Goal: Task Accomplishment & Management: Understand process/instructions

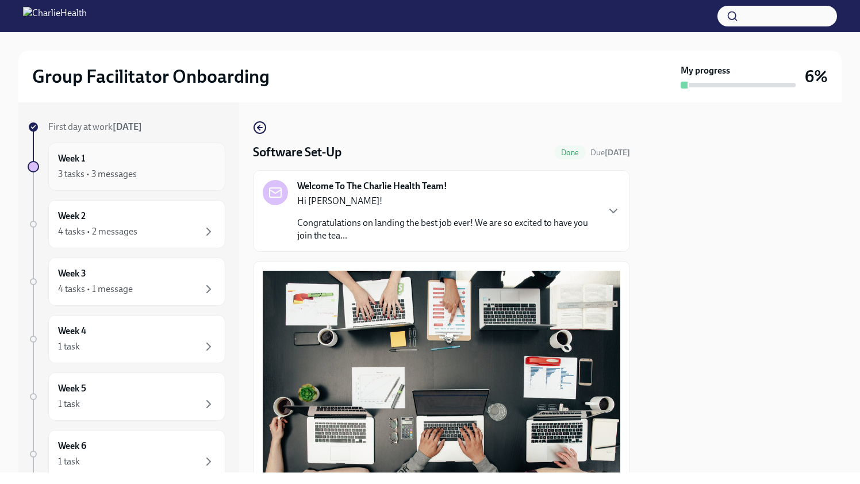
click at [131, 162] on div "Week 1 3 tasks • 3 messages" at bounding box center [136, 166] width 157 height 29
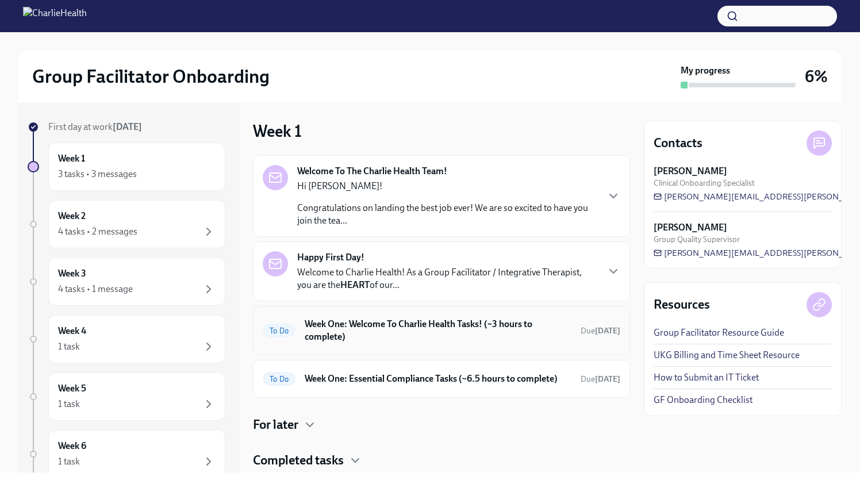
click at [463, 336] on h6 "Week One: Welcome To Charlie Health Tasks! (~3 hours to complete)" at bounding box center [438, 330] width 267 height 25
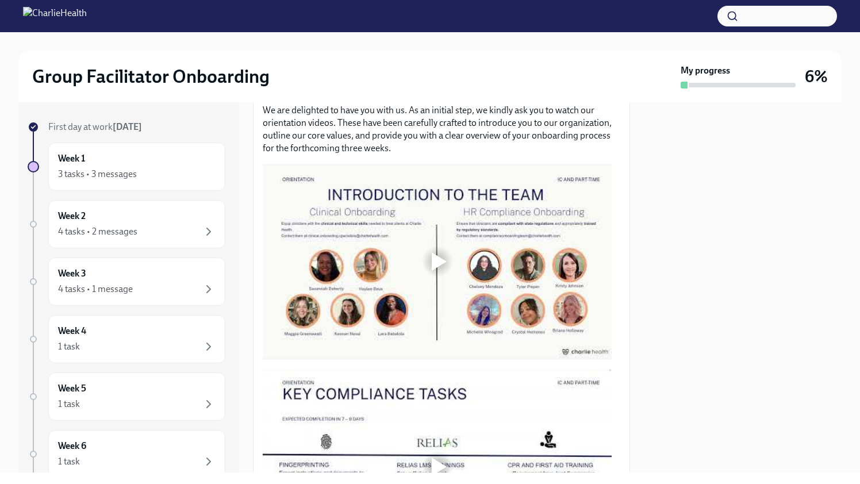
scroll to position [549, 0]
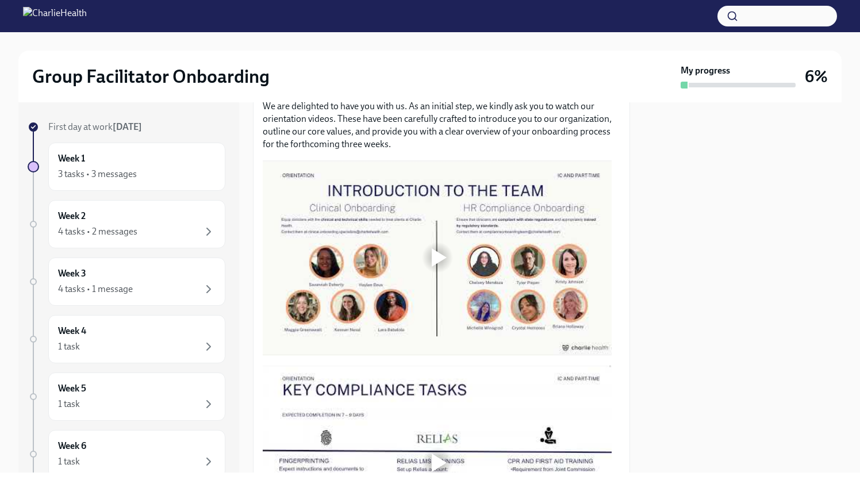
click at [439, 251] on div at bounding box center [438, 257] width 15 height 18
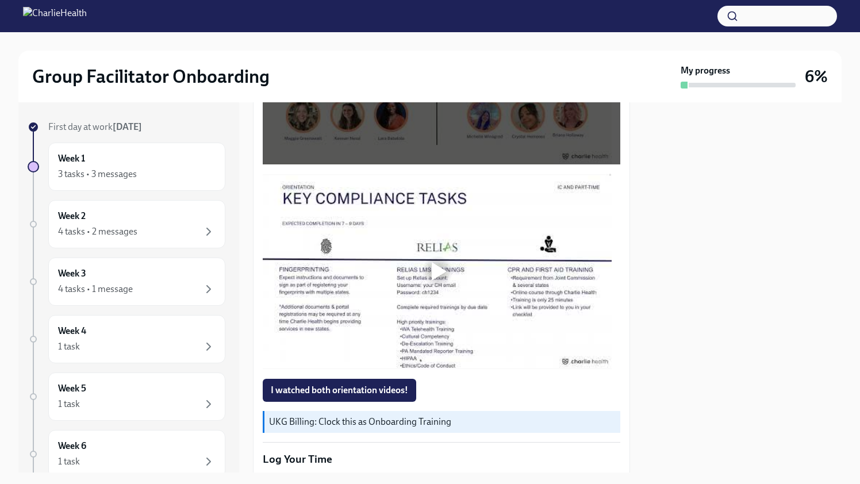
scroll to position [741, 0]
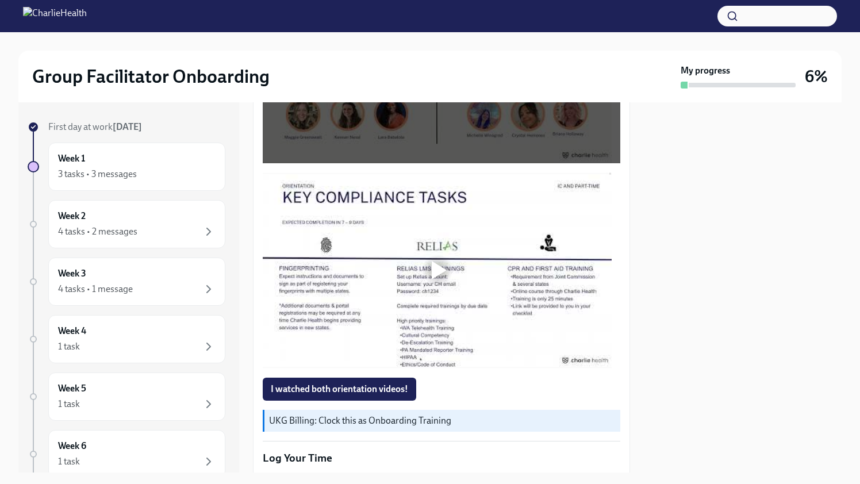
click at [435, 266] on div at bounding box center [438, 270] width 15 height 18
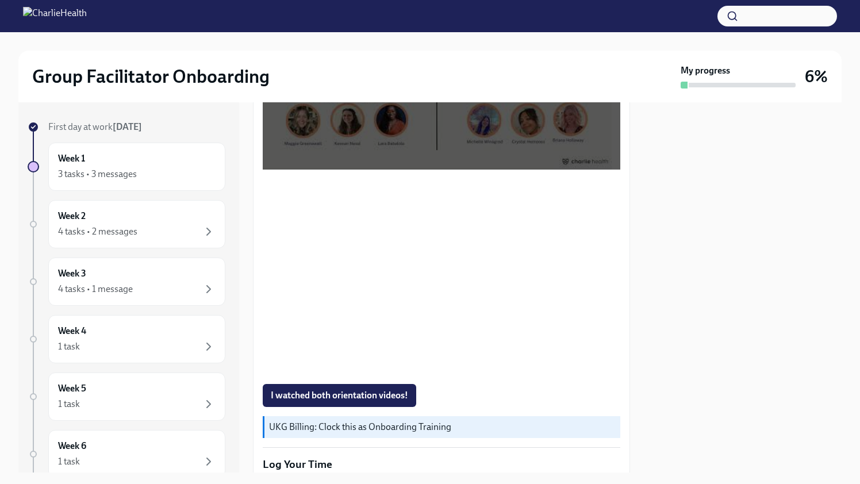
scroll to position [737, 0]
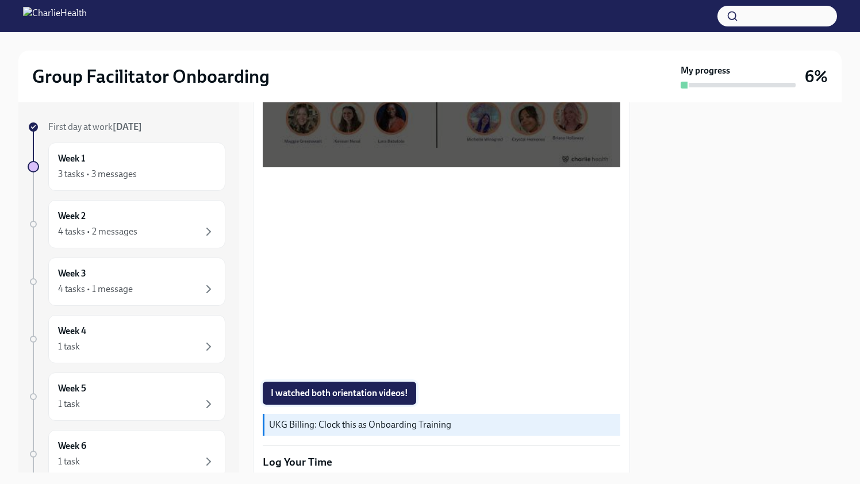
click at [342, 388] on span "I watched both orientation videos!" at bounding box center [339, 392] width 137 height 11
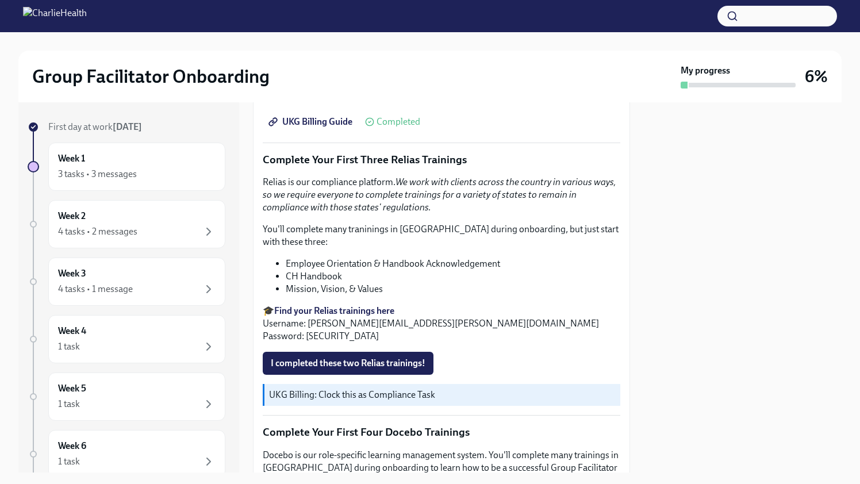
scroll to position [1212, 0]
